Goal: Task Accomplishment & Management: Manage account settings

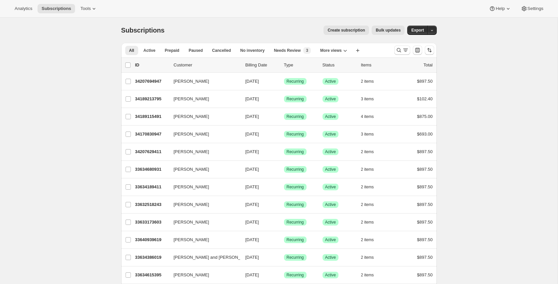
click at [344, 31] on span "Create subscription" at bounding box center [346, 30] width 38 height 5
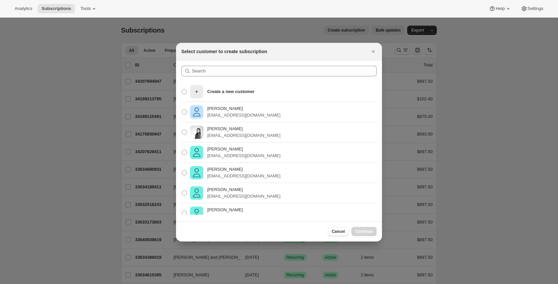
click at [230, 141] on div "Xiaoxiao Ma xiaoxiao@noise13.com" at bounding box center [279, 132] width 206 height 20
click at [231, 134] on p "xiaoxiao@noise13.com" at bounding box center [243, 135] width 73 height 7
click at [182, 130] on input "Xiaoxiao Ma xiaoxiao@noise13.com" at bounding box center [182, 129] width 0 height 0
radio input "true"
click at [364, 234] on button "Continue" at bounding box center [363, 231] width 25 height 9
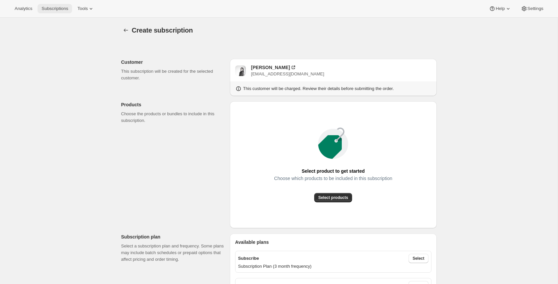
click at [52, 8] on span "Subscriptions" at bounding box center [54, 8] width 27 height 5
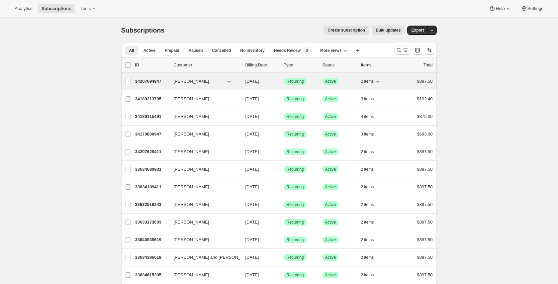
click at [153, 84] on p "34207694947" at bounding box center [151, 81] width 33 height 7
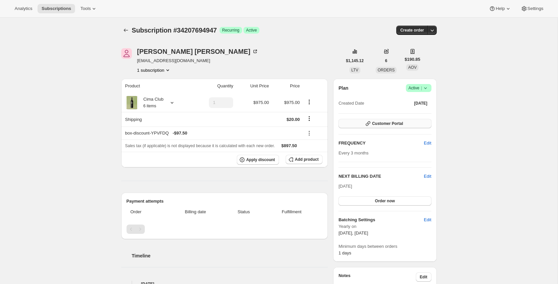
click at [392, 124] on span "Customer Portal" at bounding box center [387, 123] width 31 height 5
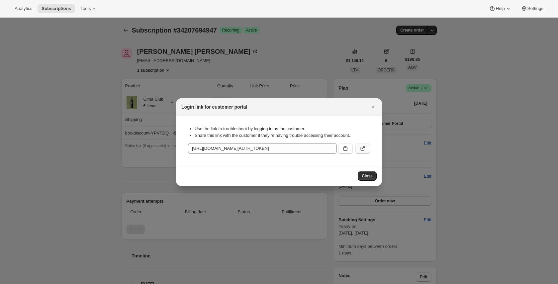
click at [368, 149] on button ":rne:" at bounding box center [362, 148] width 15 height 11
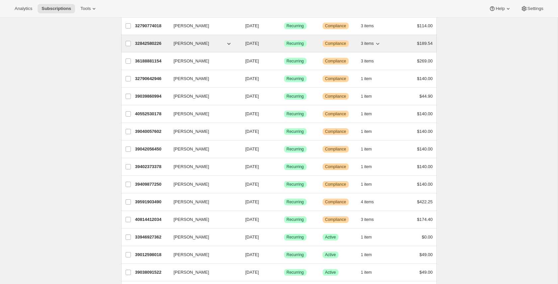
scroll to position [160, 0]
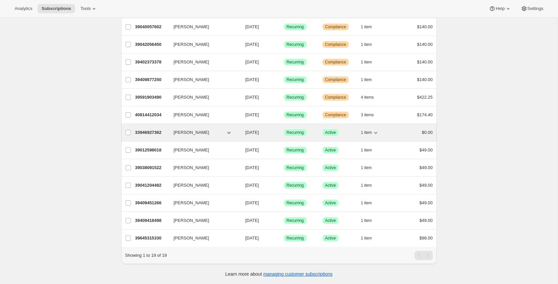
click at [145, 134] on p "33946927362" at bounding box center [151, 132] width 33 height 7
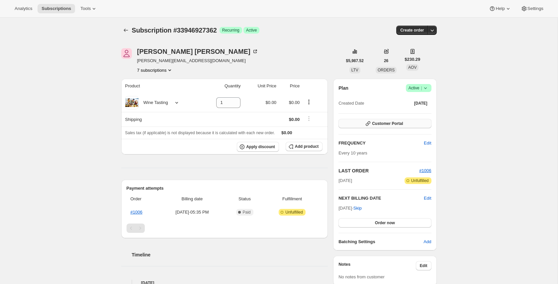
click at [358, 125] on button "Customer Portal" at bounding box center [384, 123] width 93 height 9
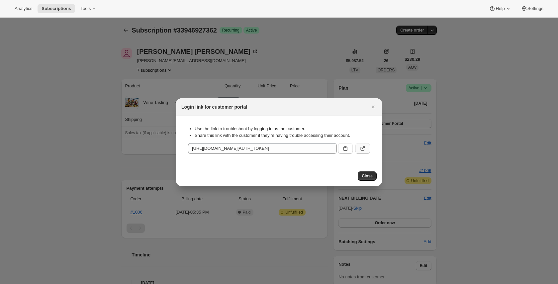
click at [365, 150] on icon ":r67:" at bounding box center [362, 148] width 7 height 7
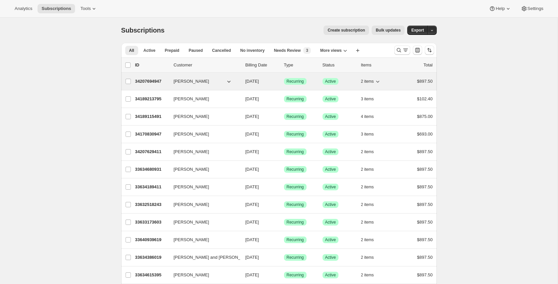
click at [151, 81] on p "34207694947" at bounding box center [151, 81] width 33 height 7
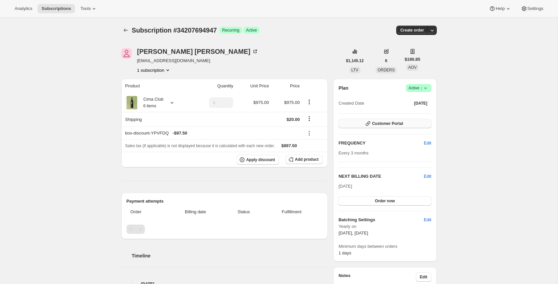
click at [355, 125] on button "Customer Portal" at bounding box center [384, 123] width 93 height 9
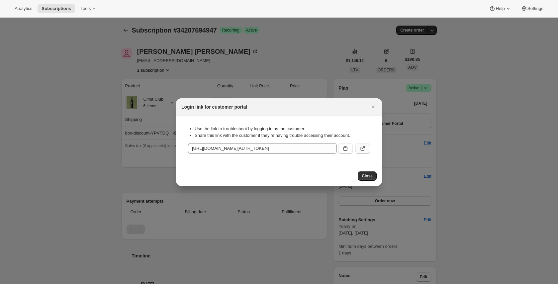
click at [361, 146] on icon ":rc2:" at bounding box center [362, 148] width 7 height 7
click at [365, 148] on icon ":rc2:" at bounding box center [362, 148] width 7 height 7
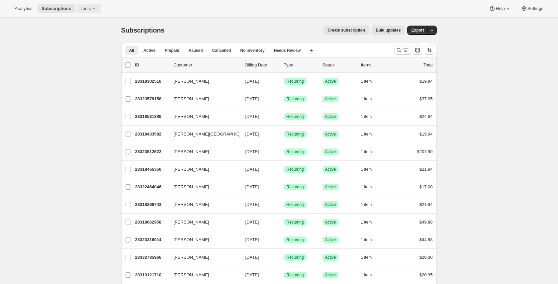
click at [88, 10] on span "Tools" at bounding box center [85, 8] width 10 height 5
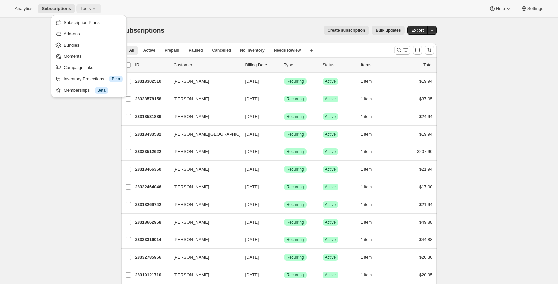
click at [88, 10] on span "Tools" at bounding box center [85, 8] width 10 height 5
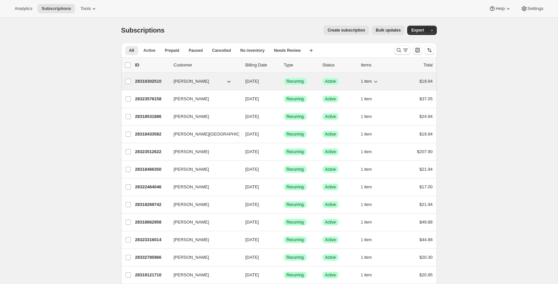
click at [145, 78] on p "28318302510" at bounding box center [151, 81] width 33 height 7
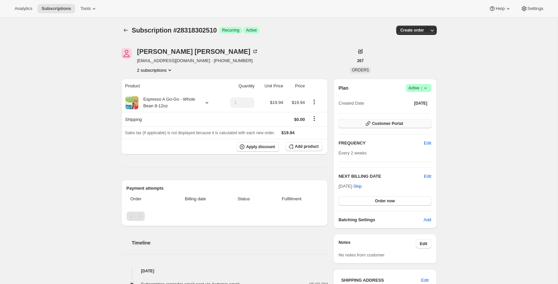
click at [386, 125] on span "Customer Portal" at bounding box center [387, 123] width 31 height 5
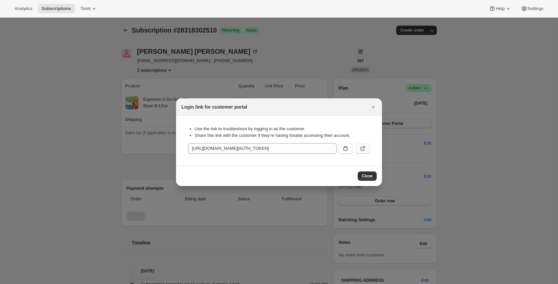
click at [365, 146] on icon ":rbu:" at bounding box center [362, 148] width 7 height 7
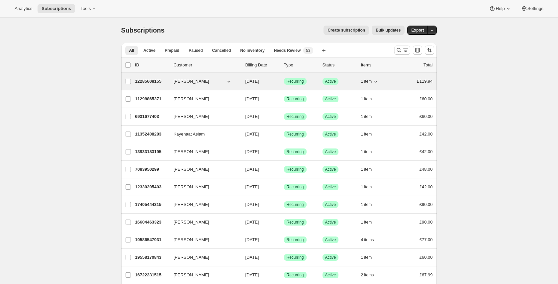
click at [151, 82] on p "12285608155" at bounding box center [151, 81] width 33 height 7
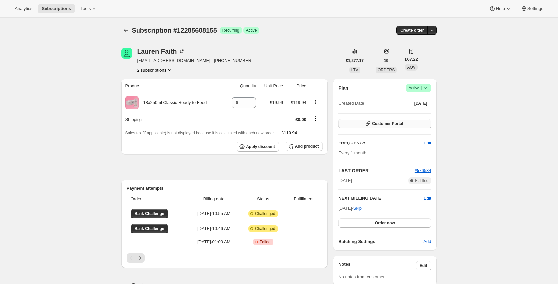
click at [358, 123] on button "Customer Portal" at bounding box center [384, 123] width 93 height 9
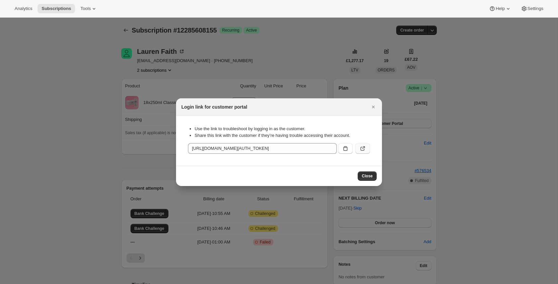
click at [366, 149] on button ":rc0:" at bounding box center [362, 148] width 15 height 11
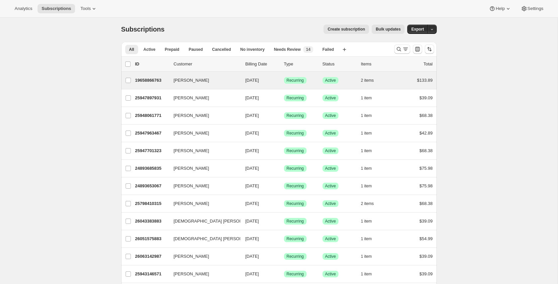
click at [151, 86] on div "[PERSON_NAME] 19658866763 [PERSON_NAME] [DATE] Success Recurring Success Active…" at bounding box center [278, 80] width 315 height 17
click at [149, 79] on p "19658866763" at bounding box center [151, 80] width 33 height 7
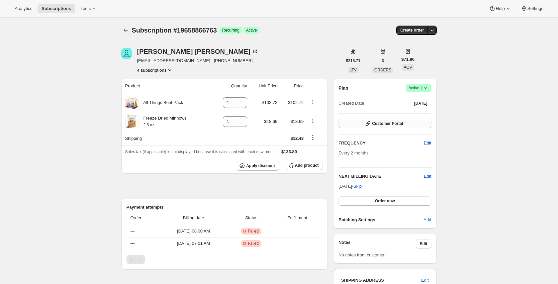
click at [422, 125] on button "Customer Portal" at bounding box center [384, 123] width 93 height 9
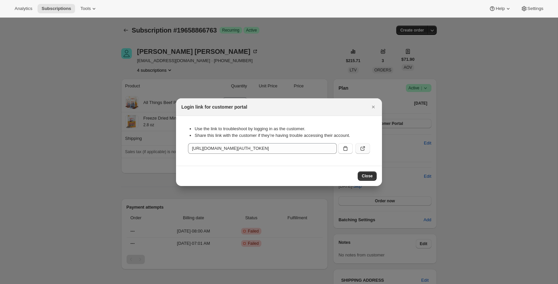
click at [363, 148] on icon ":rc2:" at bounding box center [362, 148] width 7 height 7
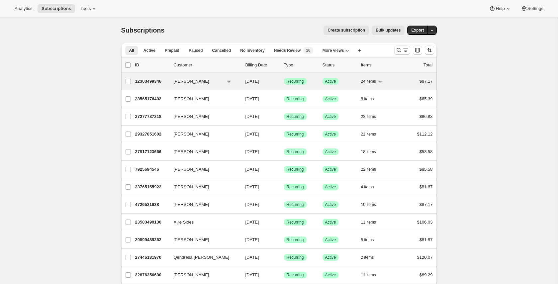
click at [154, 81] on p "12303499346" at bounding box center [151, 81] width 33 height 7
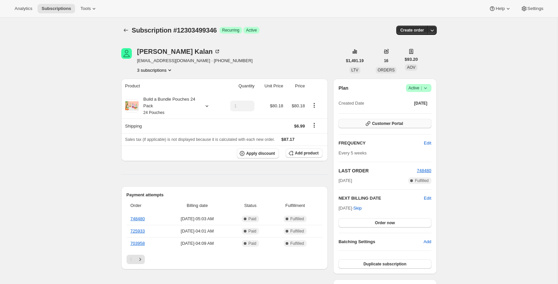
click at [372, 126] on button "Customer Portal" at bounding box center [384, 123] width 93 height 9
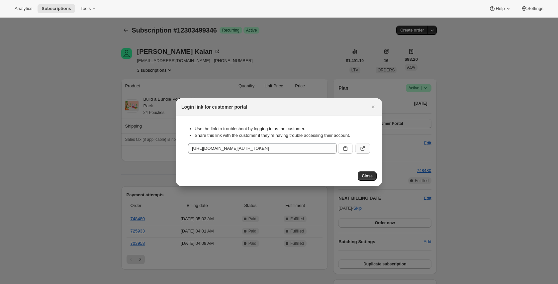
click at [366, 145] on icon ":rbu:" at bounding box center [362, 148] width 7 height 7
